Goal: Find specific page/section: Find specific page/section

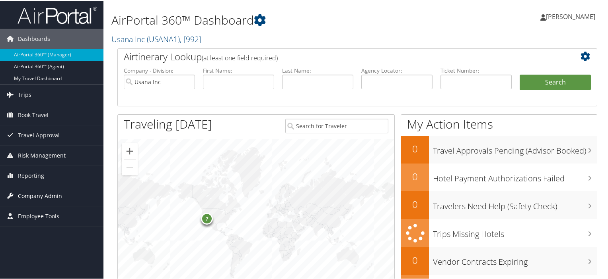
click at [30, 193] on span "Company Admin" at bounding box center [40, 196] width 44 height 20
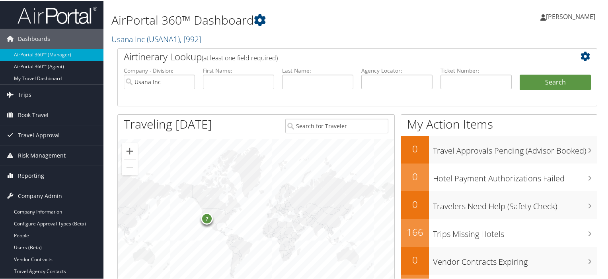
click at [33, 173] on span "Reporting" at bounding box center [31, 175] width 26 height 20
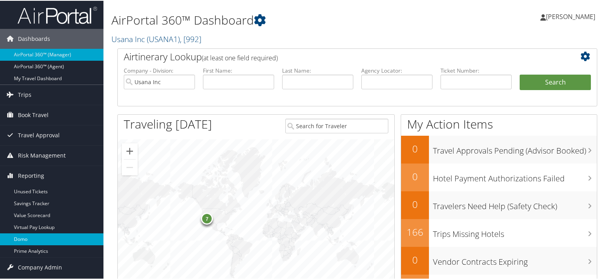
click at [27, 238] on link "Domo" at bounding box center [51, 239] width 103 height 12
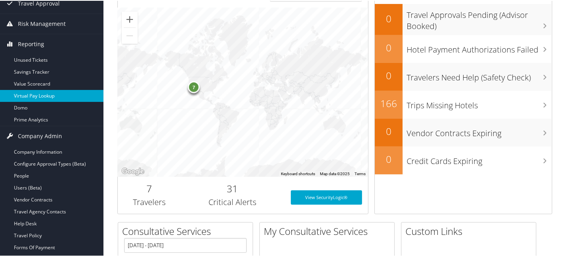
scroll to position [143, 0]
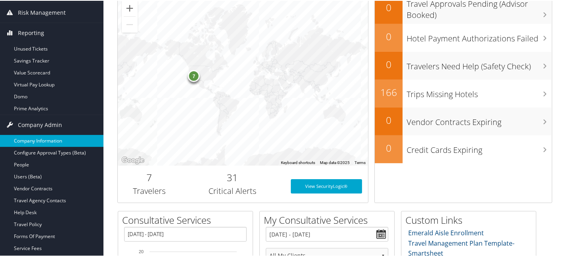
click at [48, 137] on link "Company Information" at bounding box center [51, 140] width 103 height 12
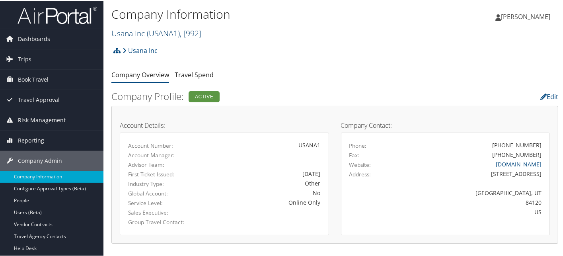
click at [139, 34] on link "Usana Inc ( USANA1 ) , [ 992 ]" at bounding box center [156, 32] width 90 height 11
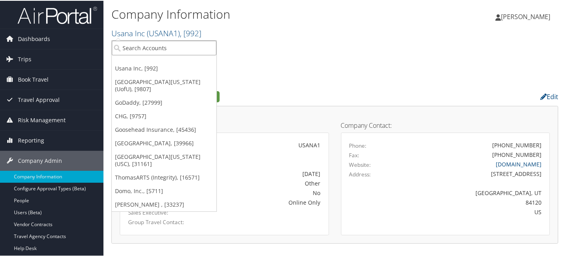
click at [139, 43] on input "search" at bounding box center [164, 47] width 105 height 15
type input "KPG"
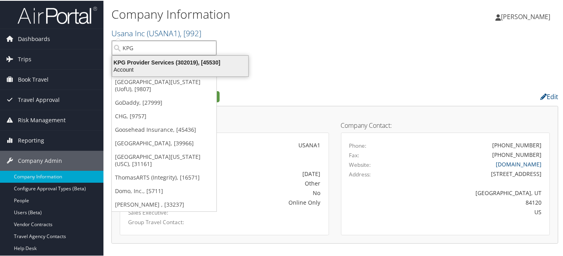
click at [134, 65] on div "Account" at bounding box center [180, 68] width 146 height 7
